Goal: Navigation & Orientation: Find specific page/section

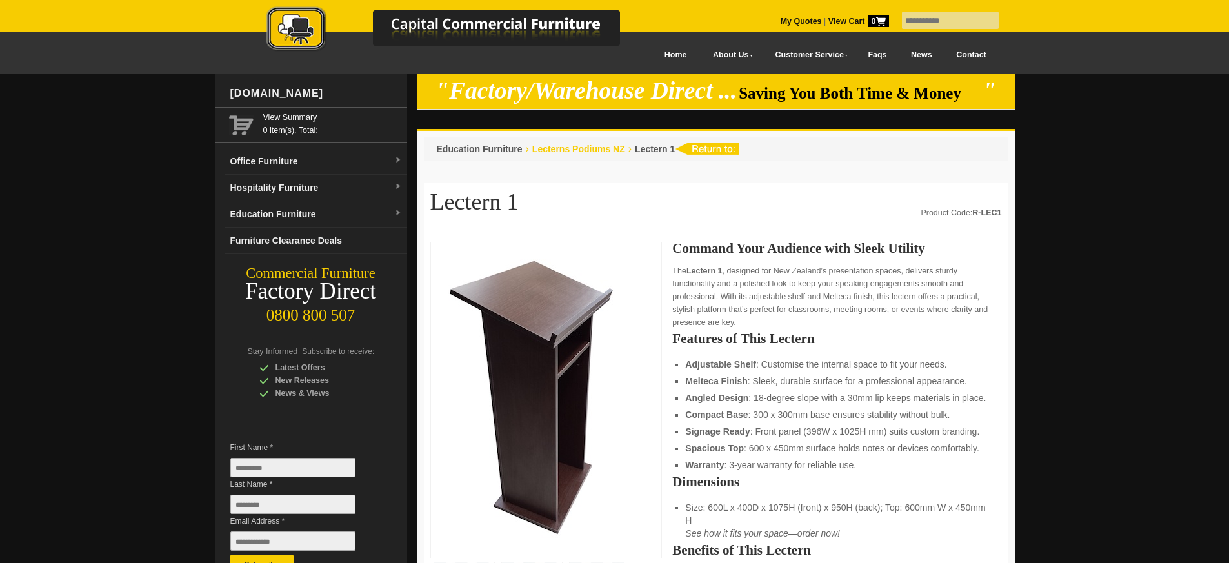
click at [605, 150] on span "Lecterns Podiums NZ" at bounding box center [578, 149] width 93 height 10
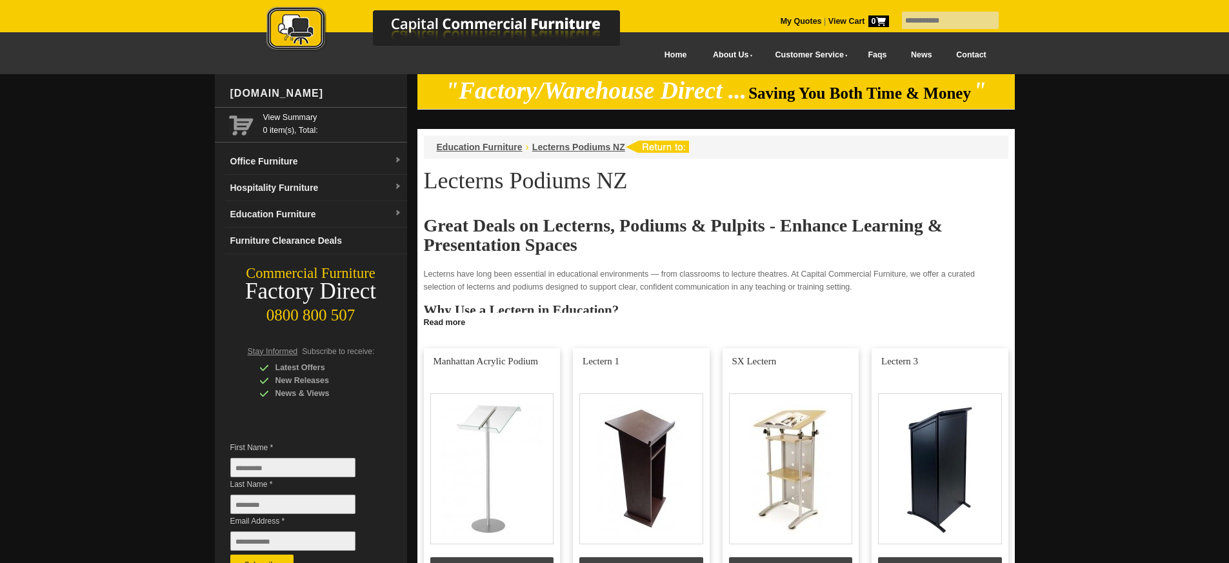
click at [1078, 286] on div at bounding box center [614, 504] width 1229 height 861
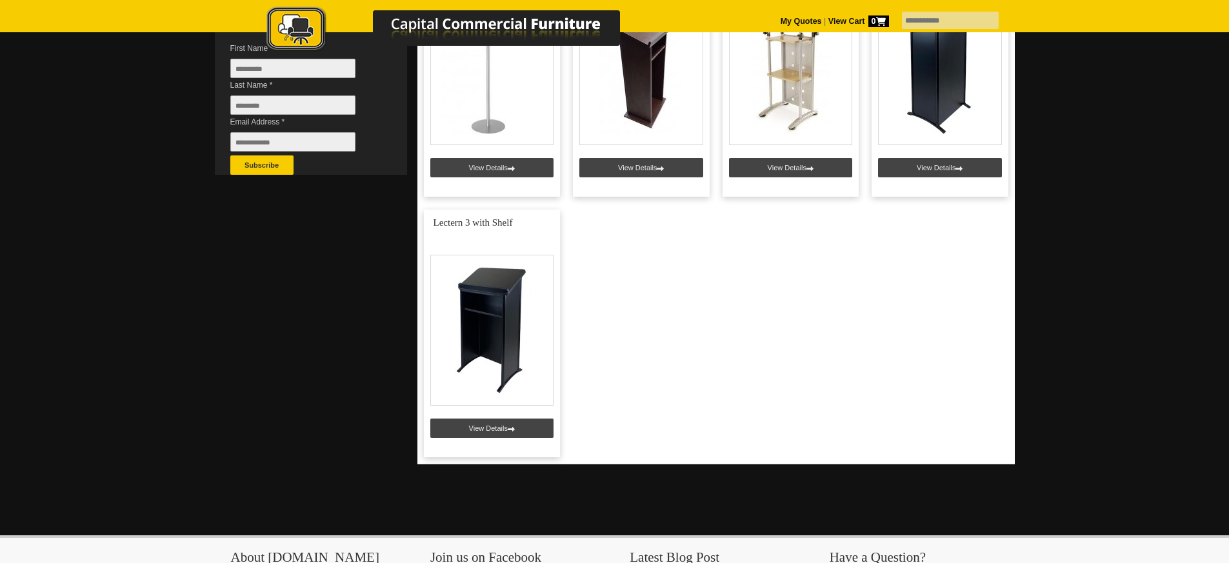
scroll to position [286, 0]
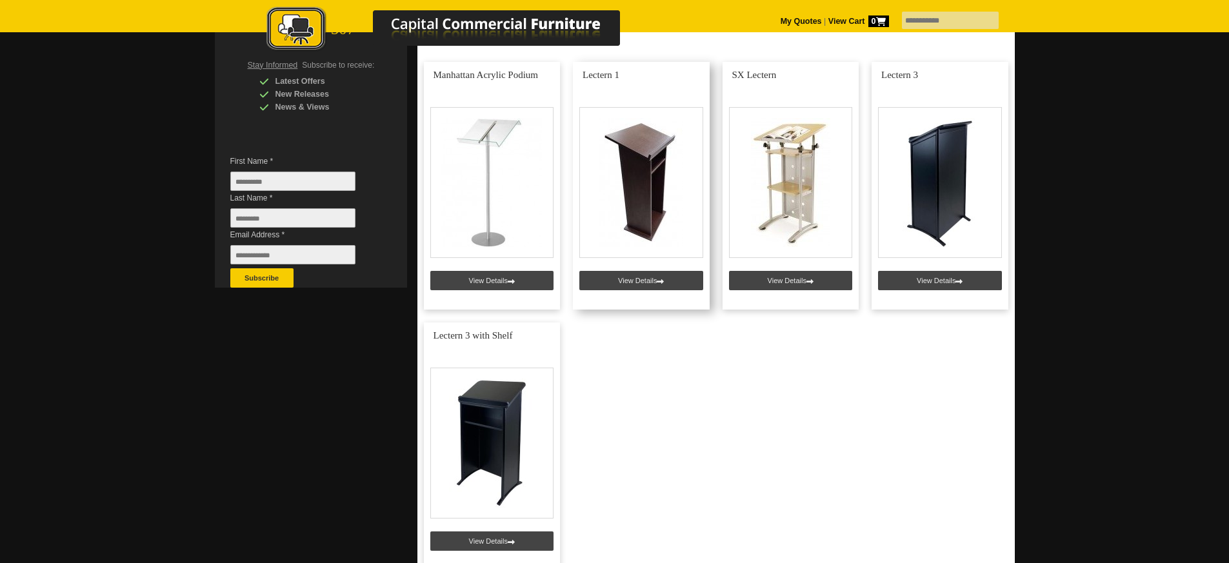
click at [614, 273] on link at bounding box center [641, 186] width 137 height 248
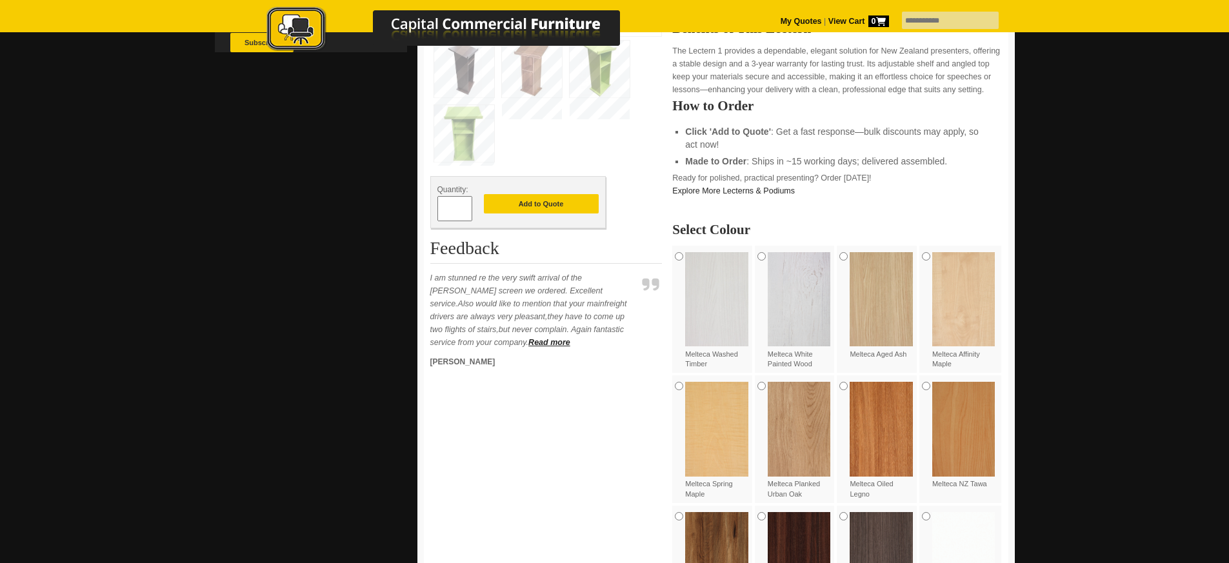
scroll to position [387, 0]
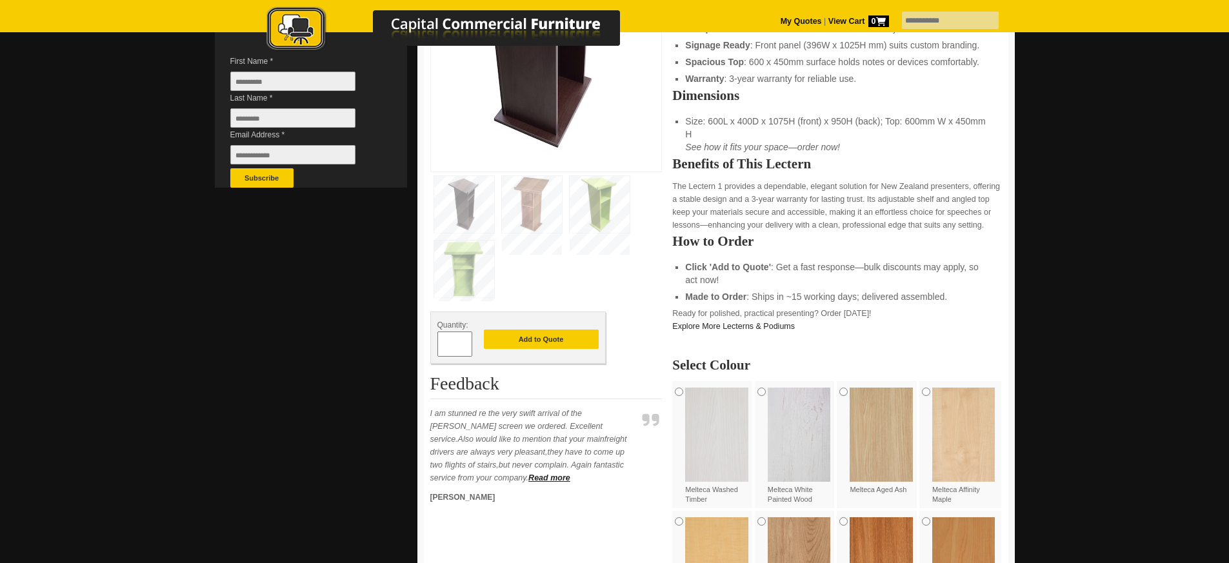
click at [536, 216] on img at bounding box center [532, 204] width 60 height 57
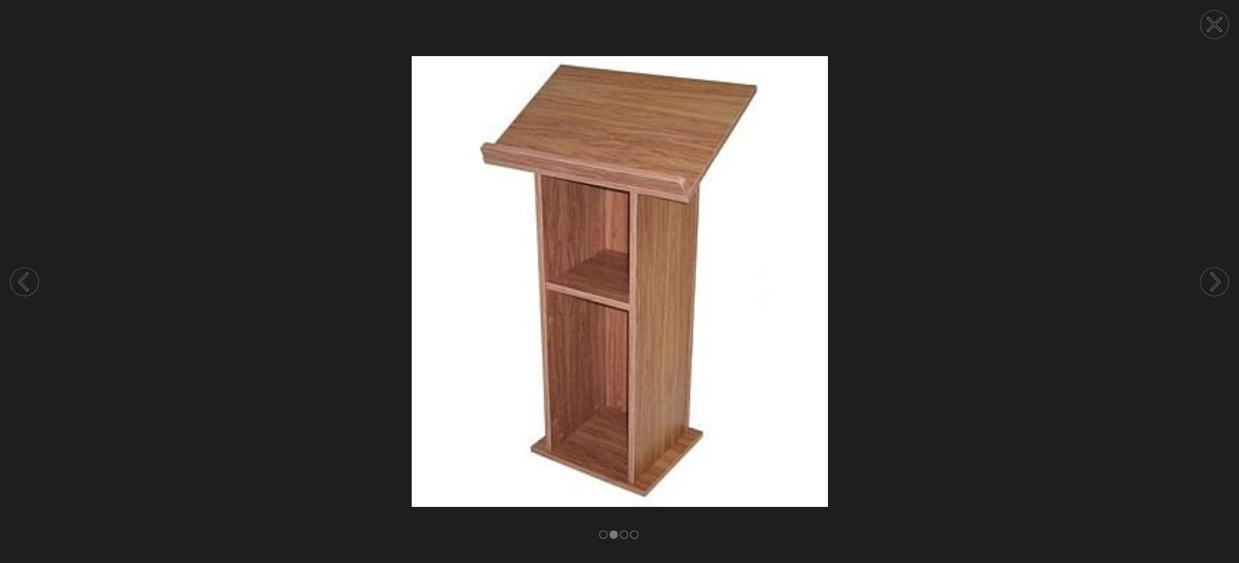
click at [23, 276] on icon at bounding box center [24, 282] width 8 height 16
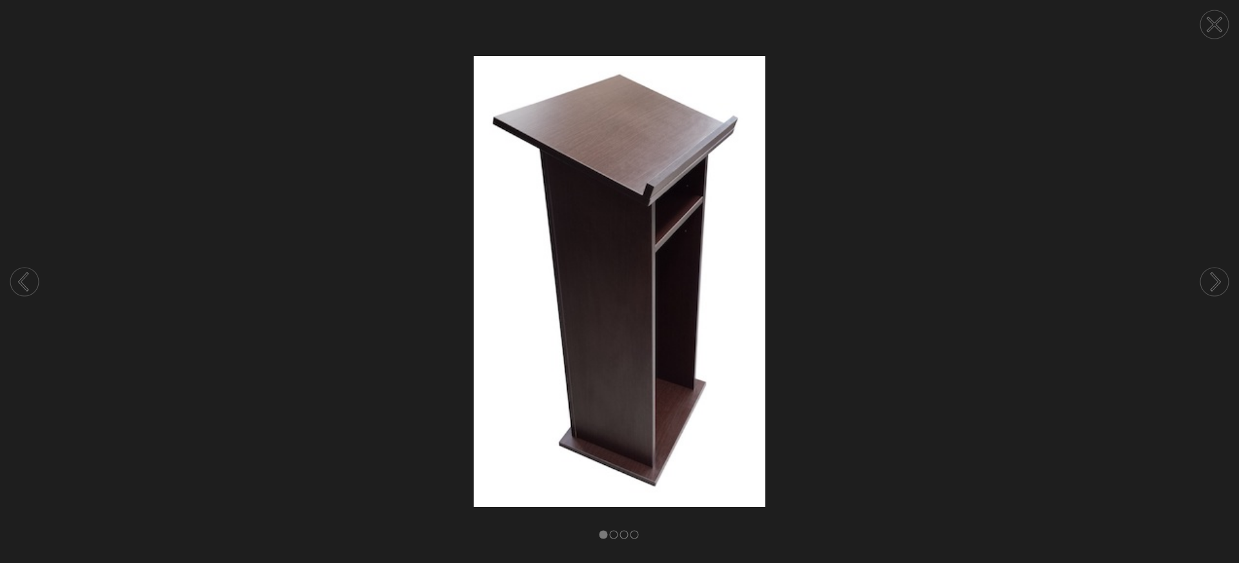
click at [23, 276] on icon at bounding box center [24, 282] width 8 height 16
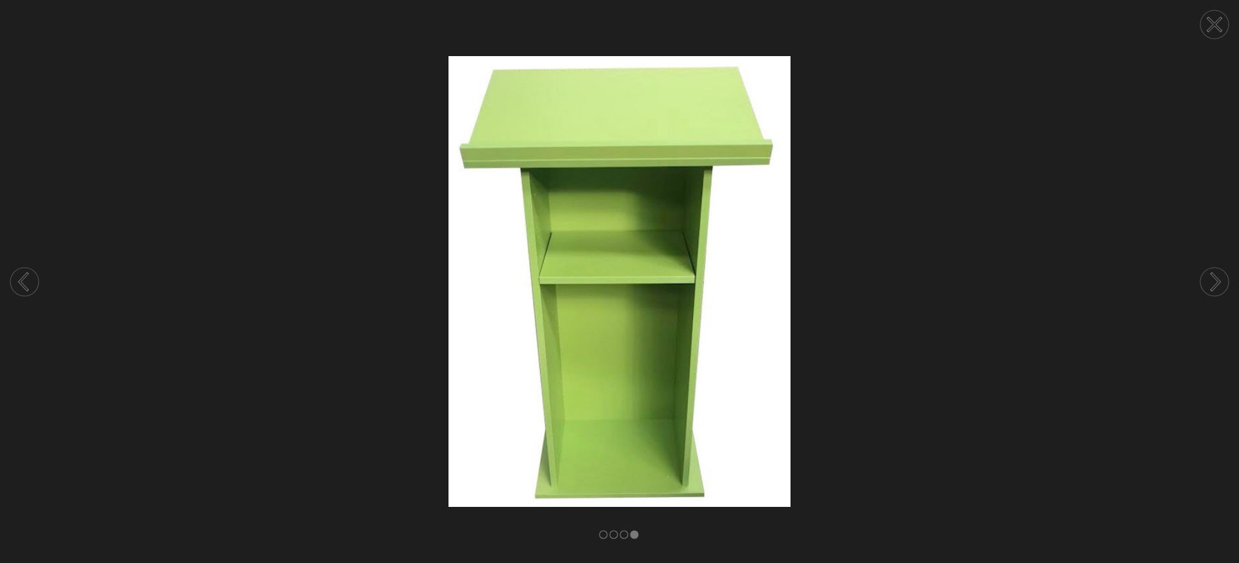
click at [1209, 32] on circle at bounding box center [1214, 24] width 28 height 28
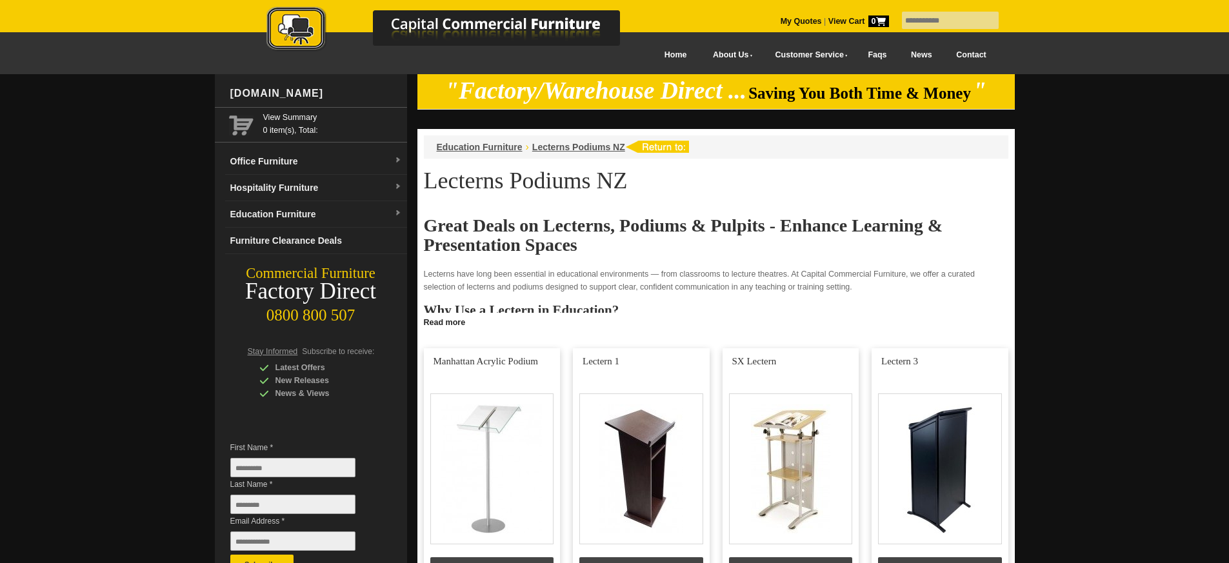
scroll to position [286, 0]
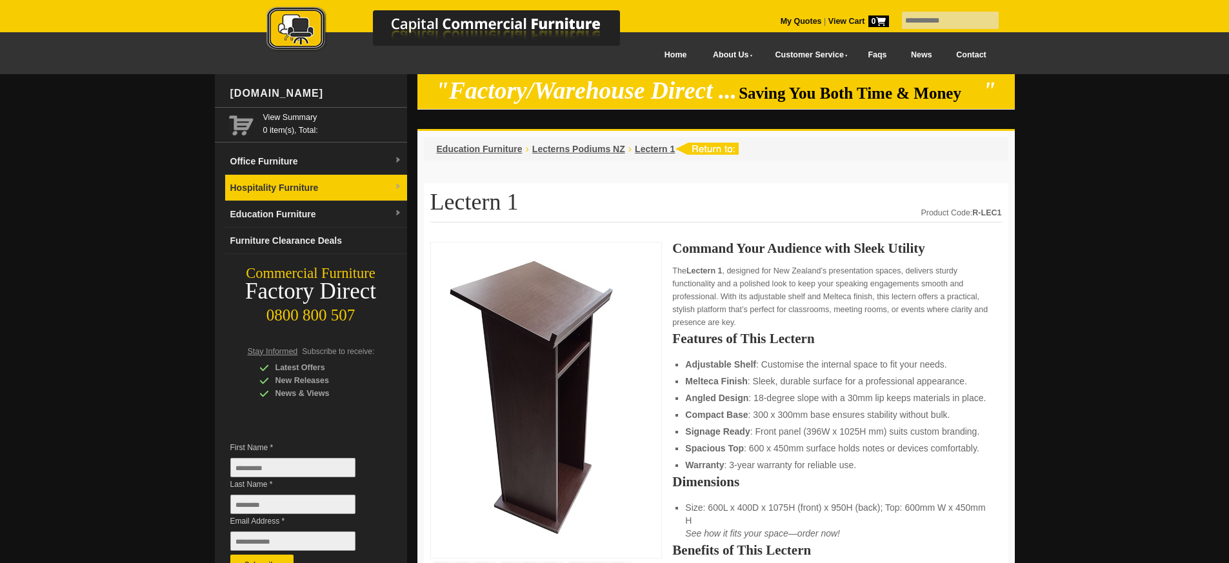
click at [308, 178] on link "Hospitality Furniture" at bounding box center [316, 188] width 182 height 26
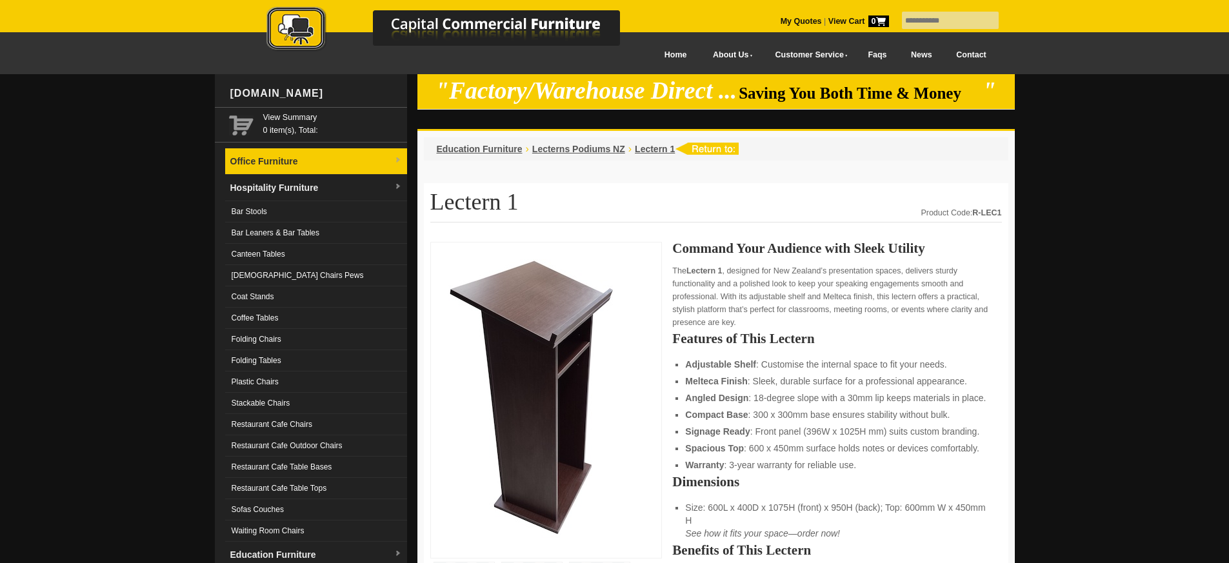
click at [301, 157] on link "Office Furniture" at bounding box center [316, 161] width 182 height 26
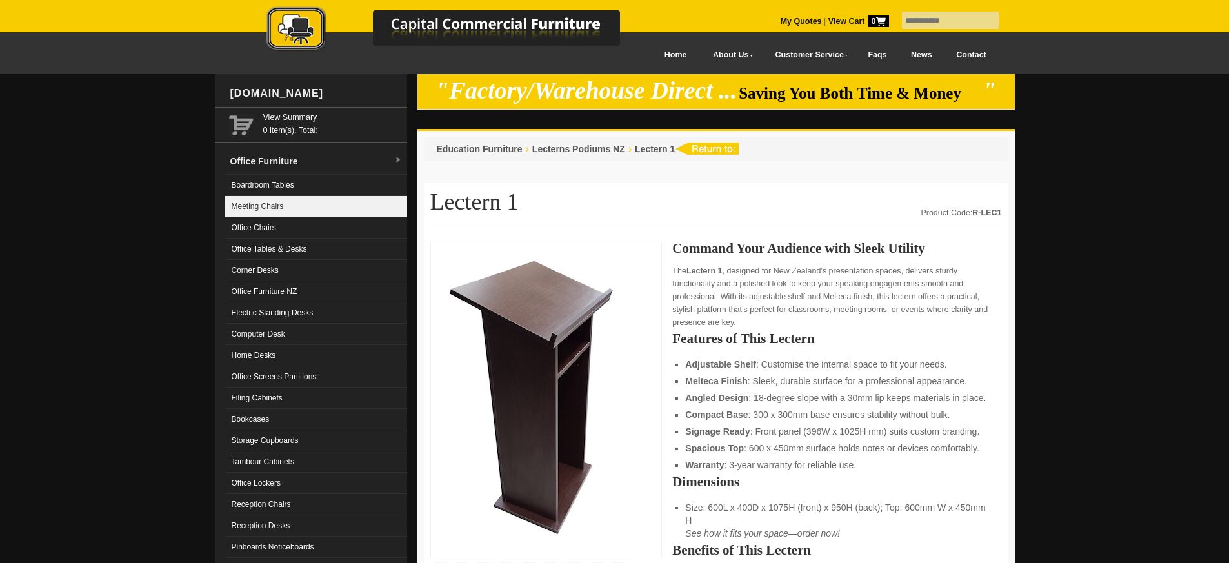
click at [305, 202] on link "Meeting Chairs" at bounding box center [316, 206] width 182 height 21
